Goal: Download file/media

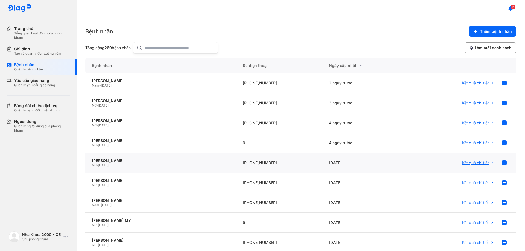
click at [471, 164] on span "Kết quả chi tiết" at bounding box center [475, 162] width 27 height 5
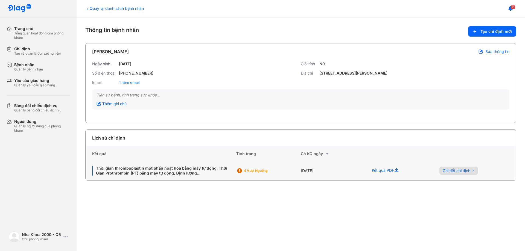
click at [462, 169] on span "Chi tiết chỉ định" at bounding box center [456, 170] width 28 height 5
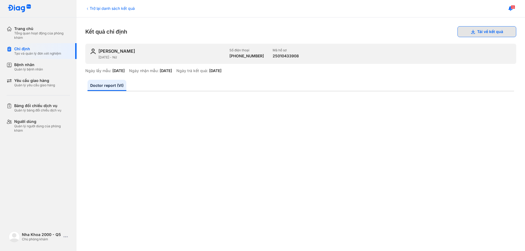
click at [475, 30] on button "Tải về kết quả" at bounding box center [486, 31] width 59 height 11
